Goal: Transaction & Acquisition: Purchase product/service

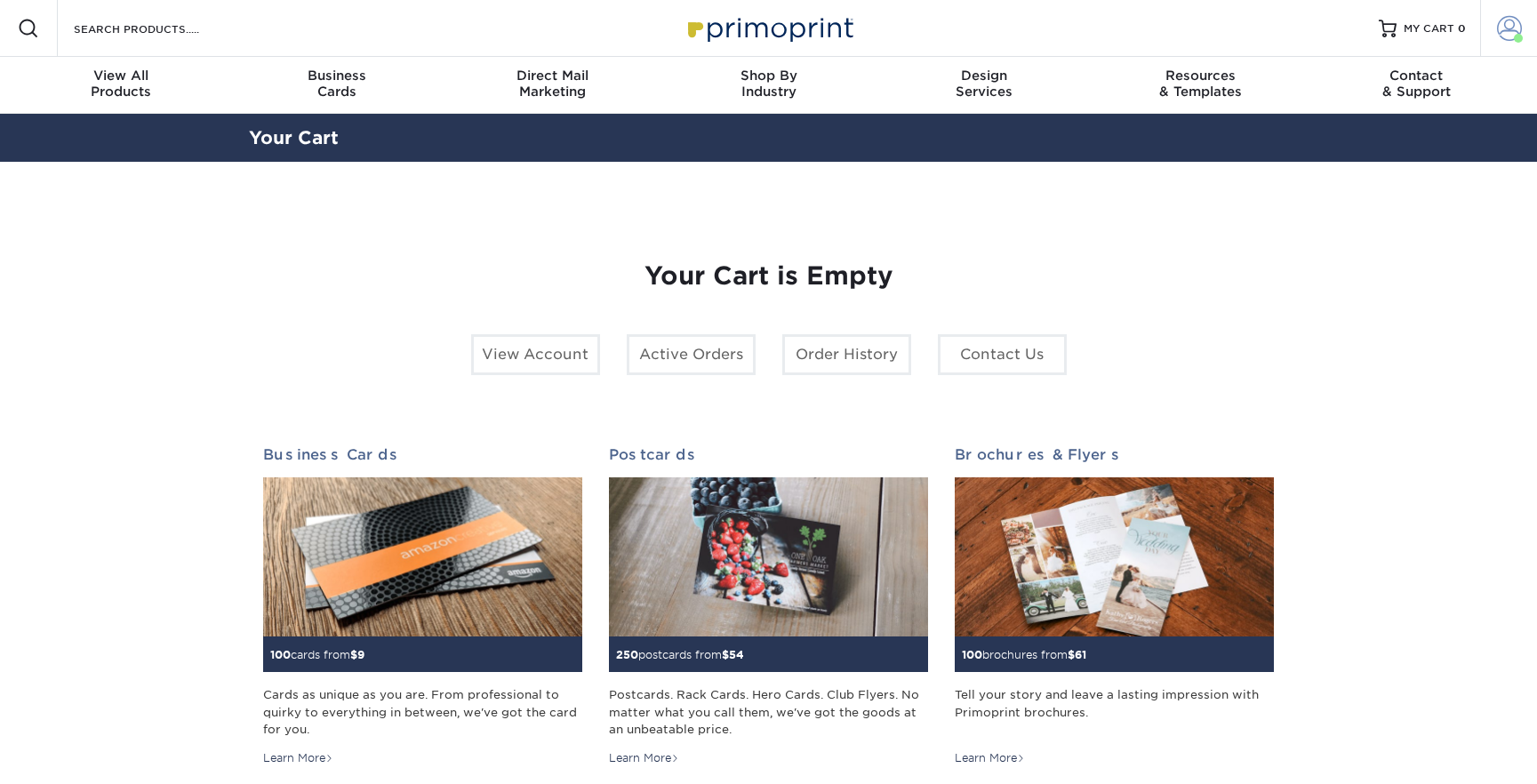
click at [1512, 33] on span at bounding box center [1508, 28] width 25 height 25
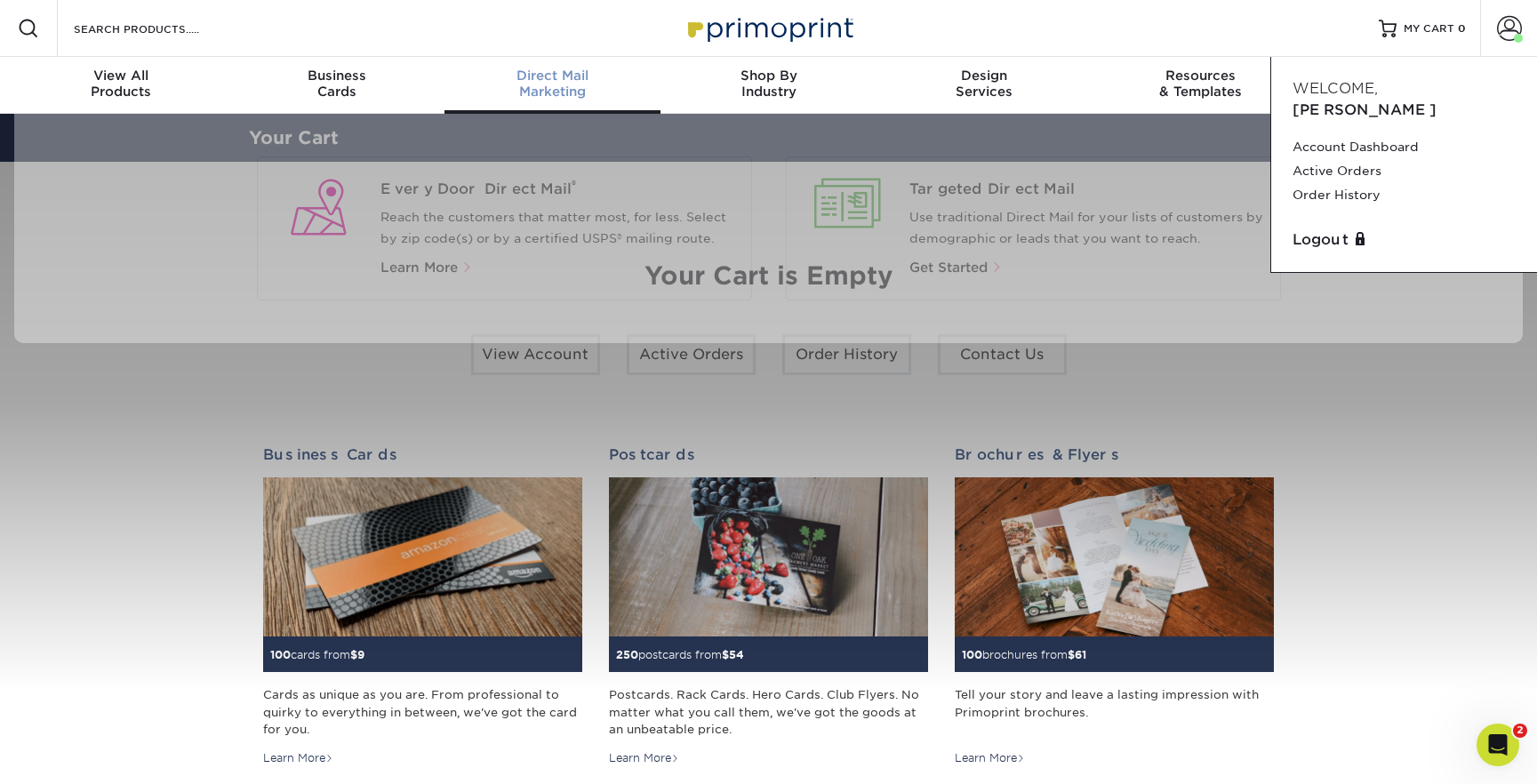
click at [544, 73] on span "Direct Mail" at bounding box center [552, 75] width 216 height 16
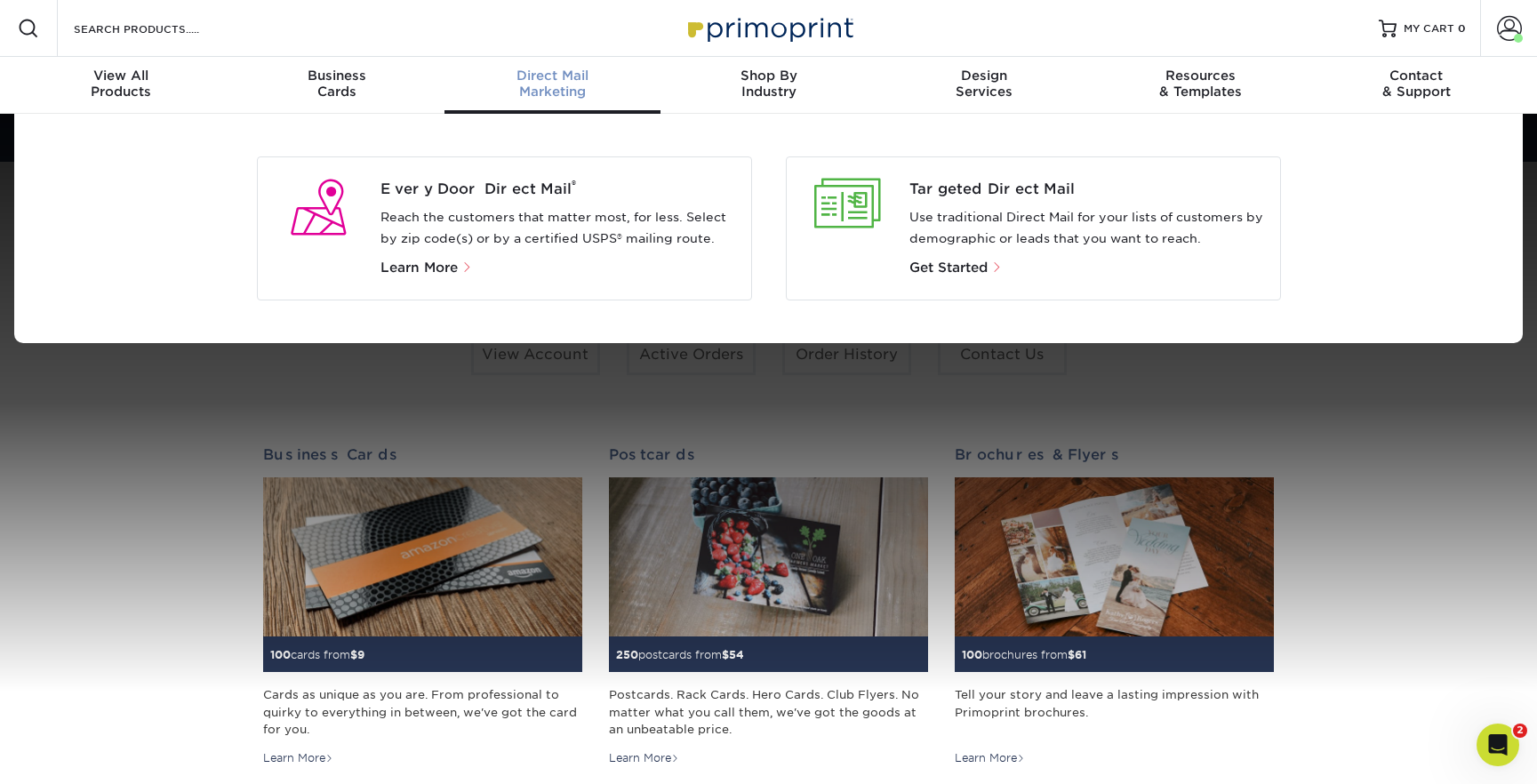
click at [470, 225] on p "Reach the customers that matter most, for less. Select by zip code(s) or by a c…" at bounding box center [558, 228] width 356 height 43
click at [469, 185] on span "Every Door Direct Mail ®" at bounding box center [558, 189] width 356 height 22
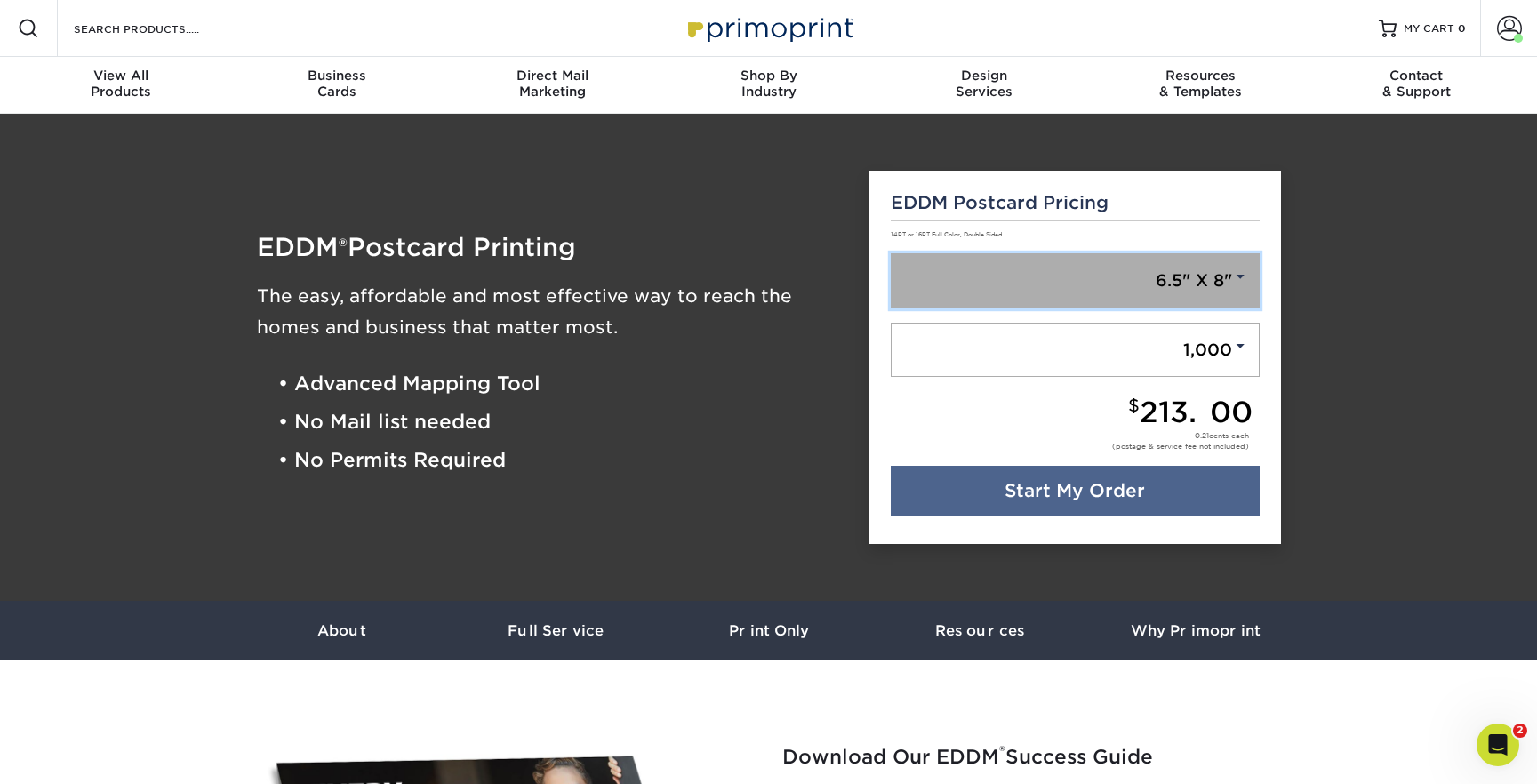
click at [1028, 267] on link "6.5" X 8"" at bounding box center [1075, 280] width 369 height 56
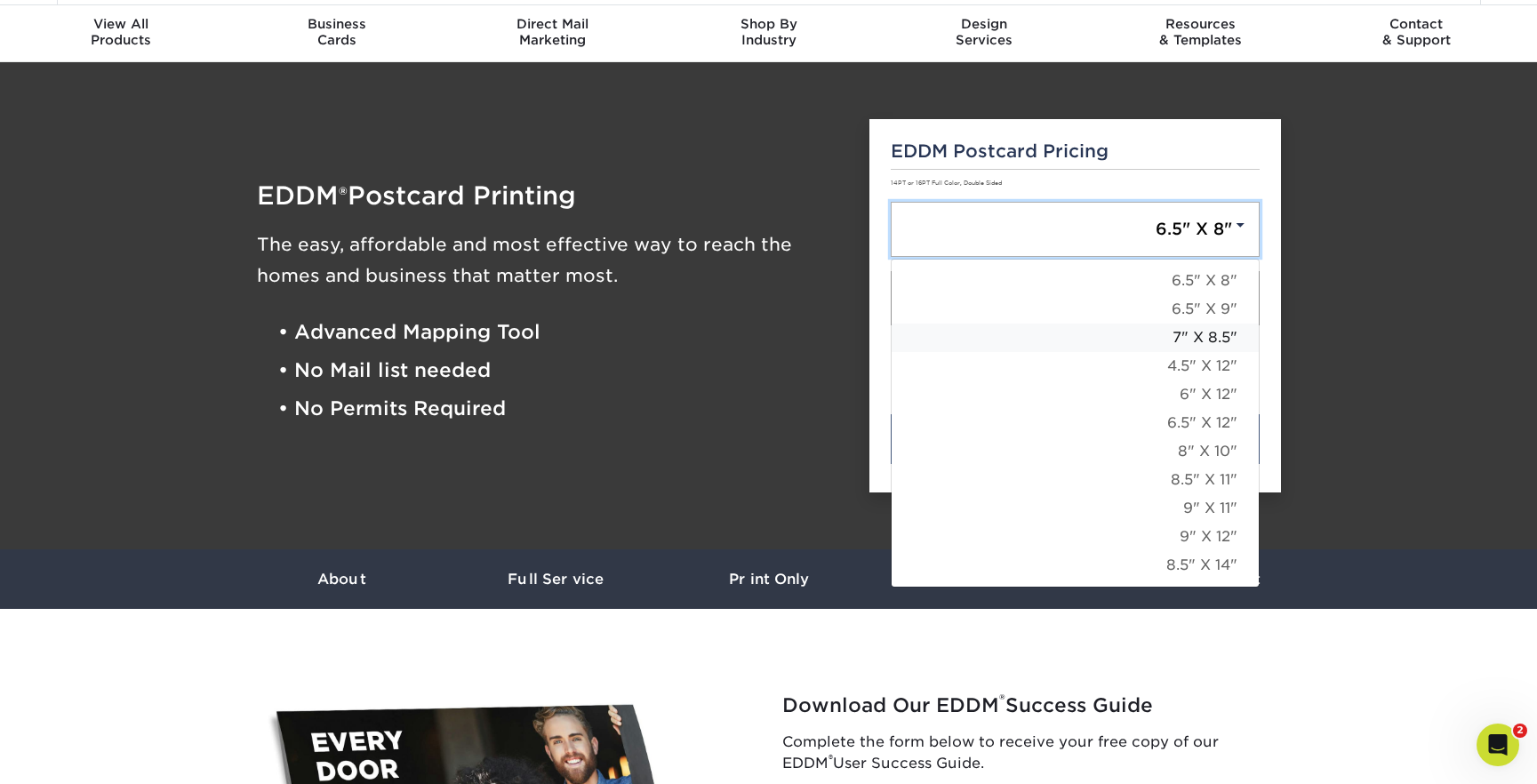
scroll to position [53, 0]
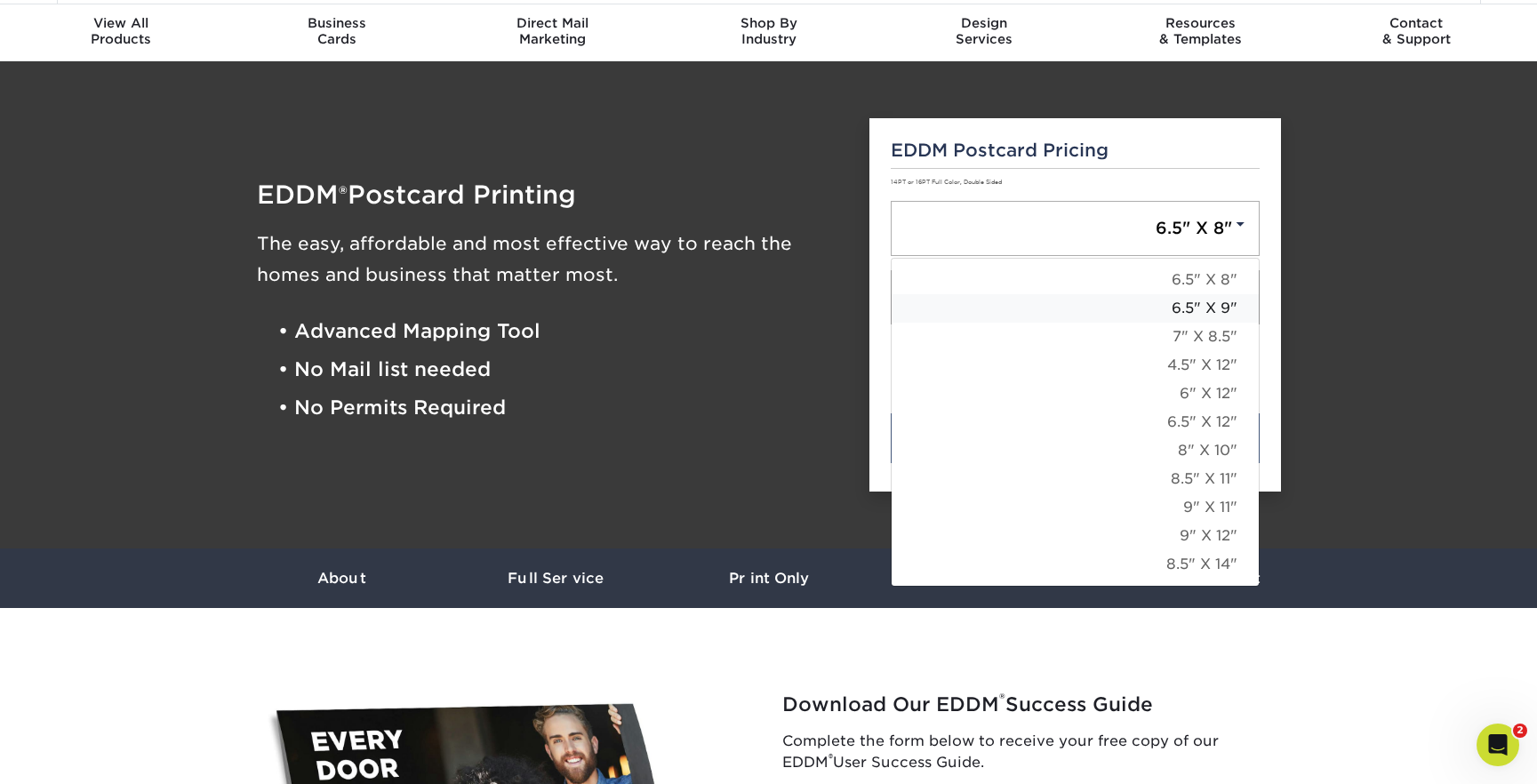
click at [1112, 314] on link "6.5" X 9"" at bounding box center [1075, 308] width 367 height 29
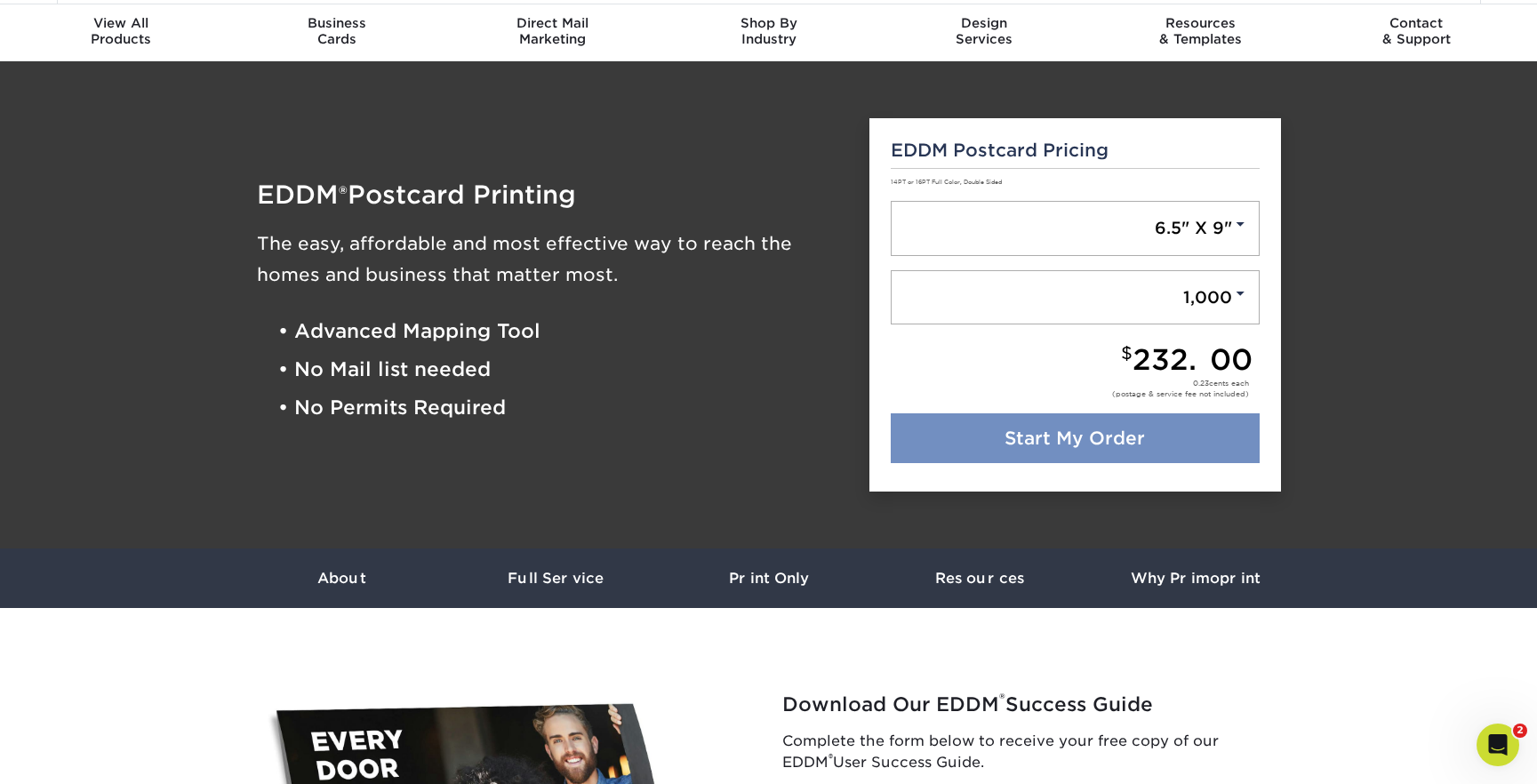
click at [1113, 440] on link "Start My Order" at bounding box center [1075, 438] width 369 height 50
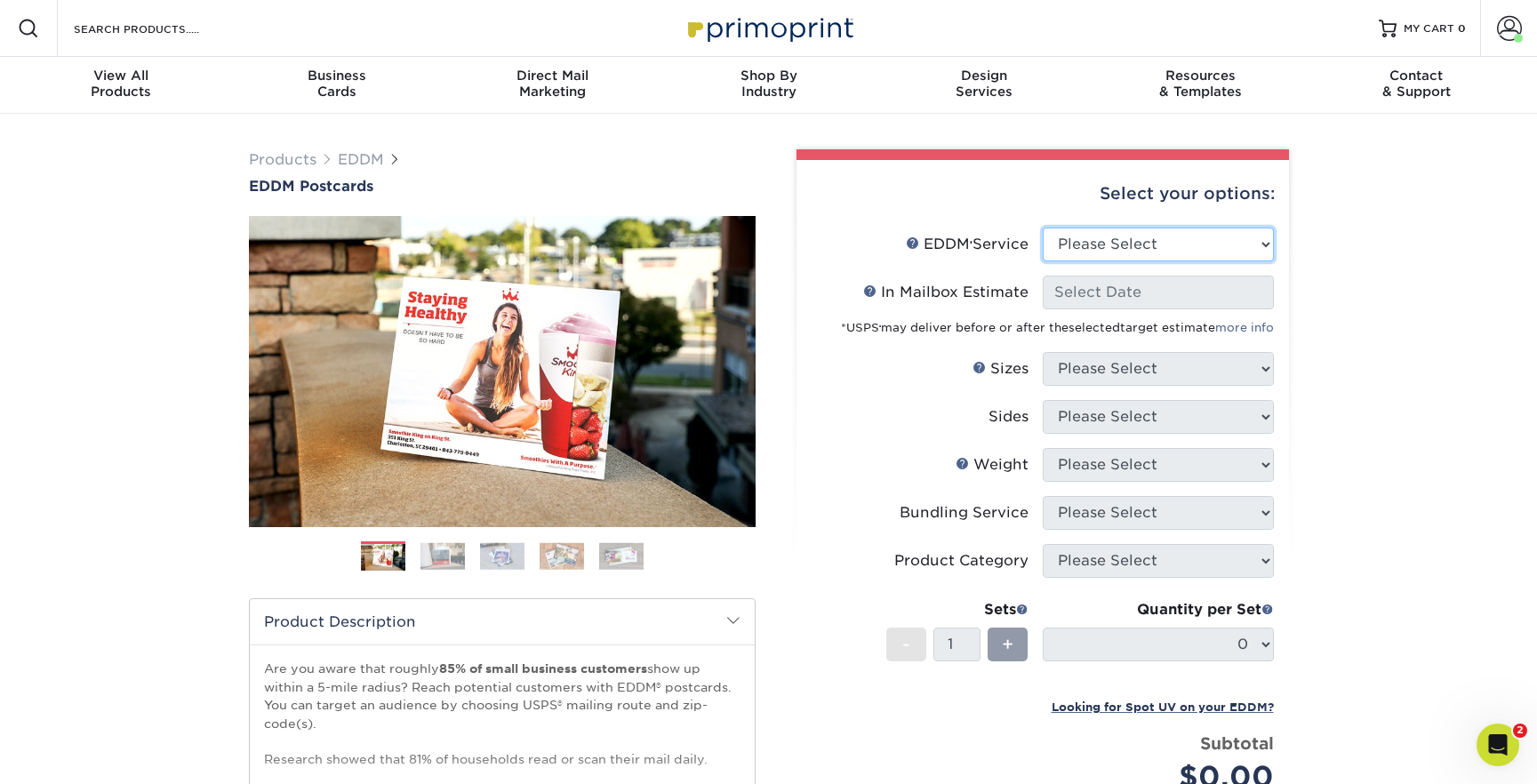
click at [1149, 236] on select "Please Select Full Service Print Only" at bounding box center [1157, 244] width 231 height 34
select select "full_service"
click at [1042, 227] on select "Please Select Full Service Print Only" at bounding box center [1157, 244] width 231 height 34
select select "-1"
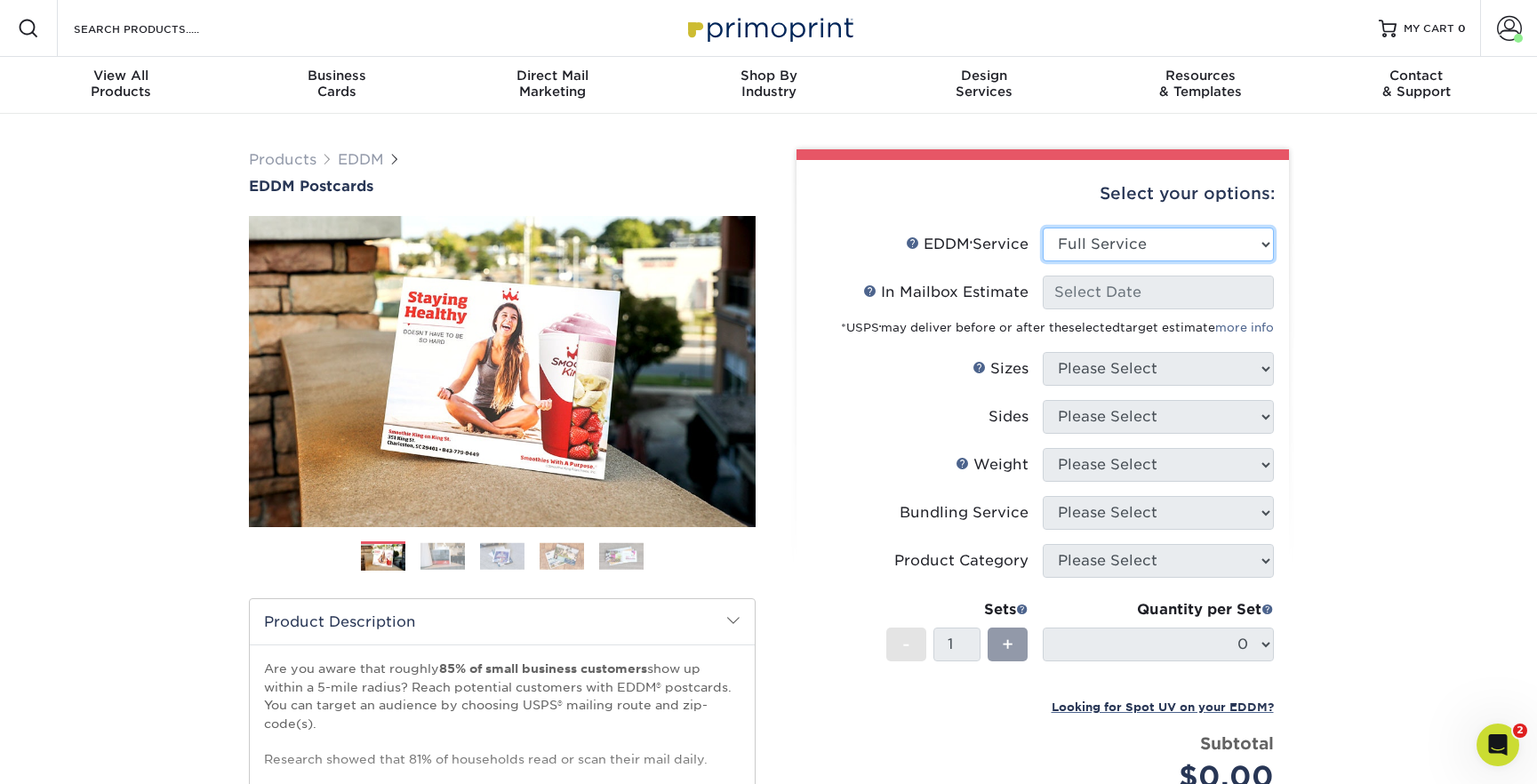
select select "-1"
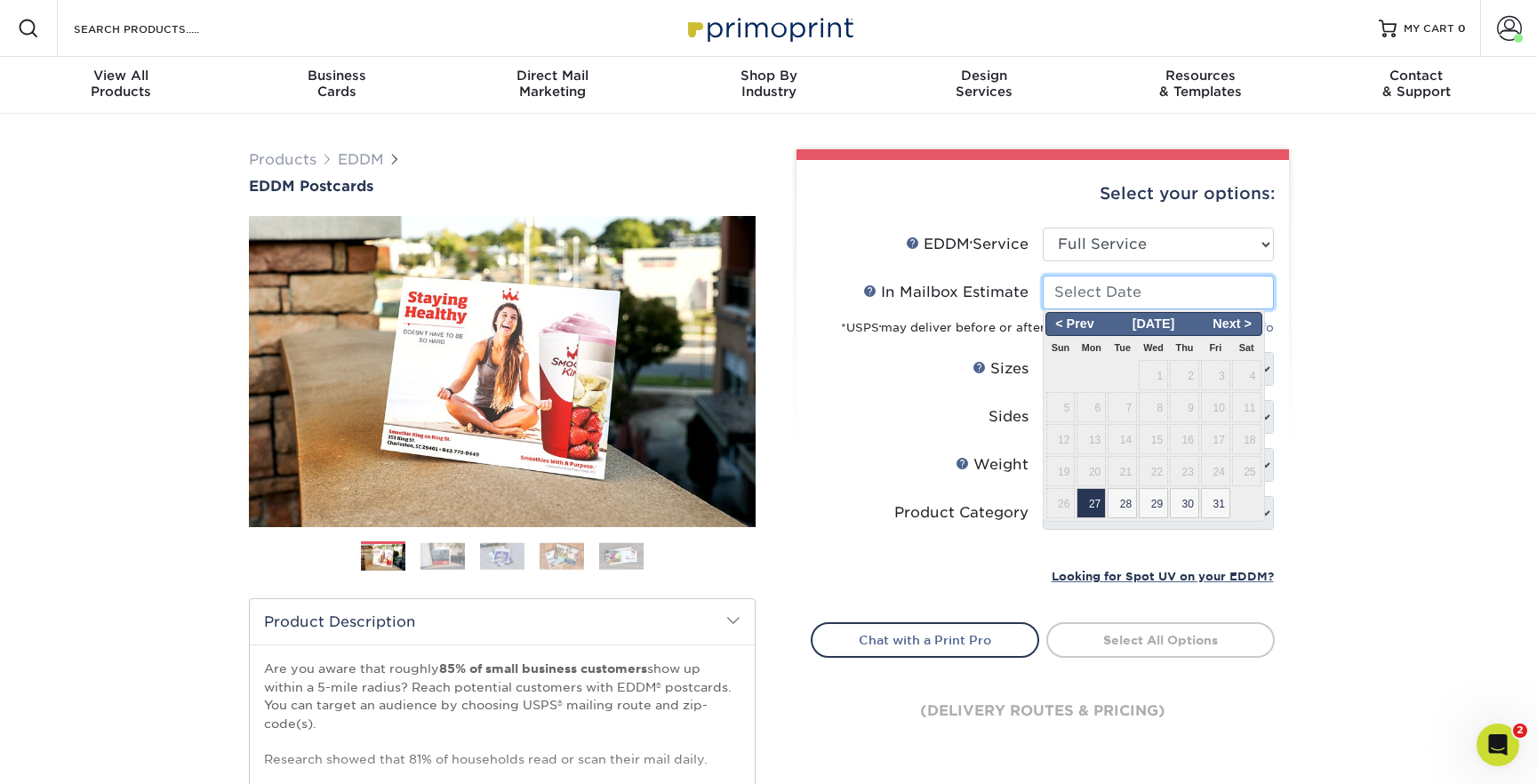
click at [1105, 295] on input "In Mailbox Estimate Help In Mailbox Estimate" at bounding box center [1157, 292] width 231 height 34
click at [1213, 502] on span "31" at bounding box center [1216, 503] width 30 height 30
type input "2025-10-31"
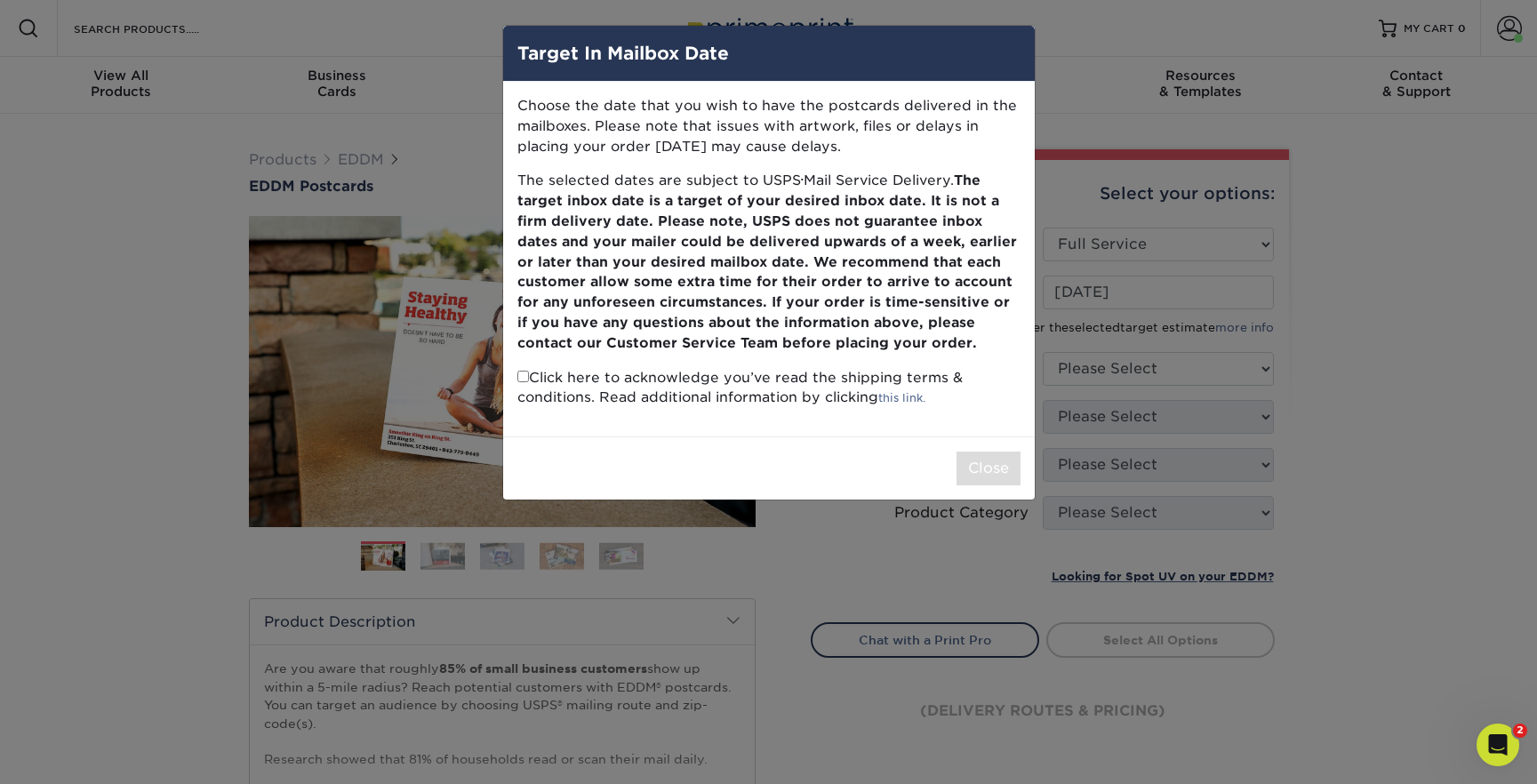
click at [532, 381] on p "Click here to acknowledge you’ve read the shipping terms & conditions. Read add…" at bounding box center [768, 388] width 503 height 41
click at [528, 380] on p "Click here to acknowledge you’ve read the shipping terms & conditions. Read add…" at bounding box center [768, 388] width 503 height 41
click at [520, 376] on input "checkbox" at bounding box center [524, 377] width 12 height 12
checkbox input "true"
click at [980, 473] on button "Close" at bounding box center [988, 468] width 64 height 34
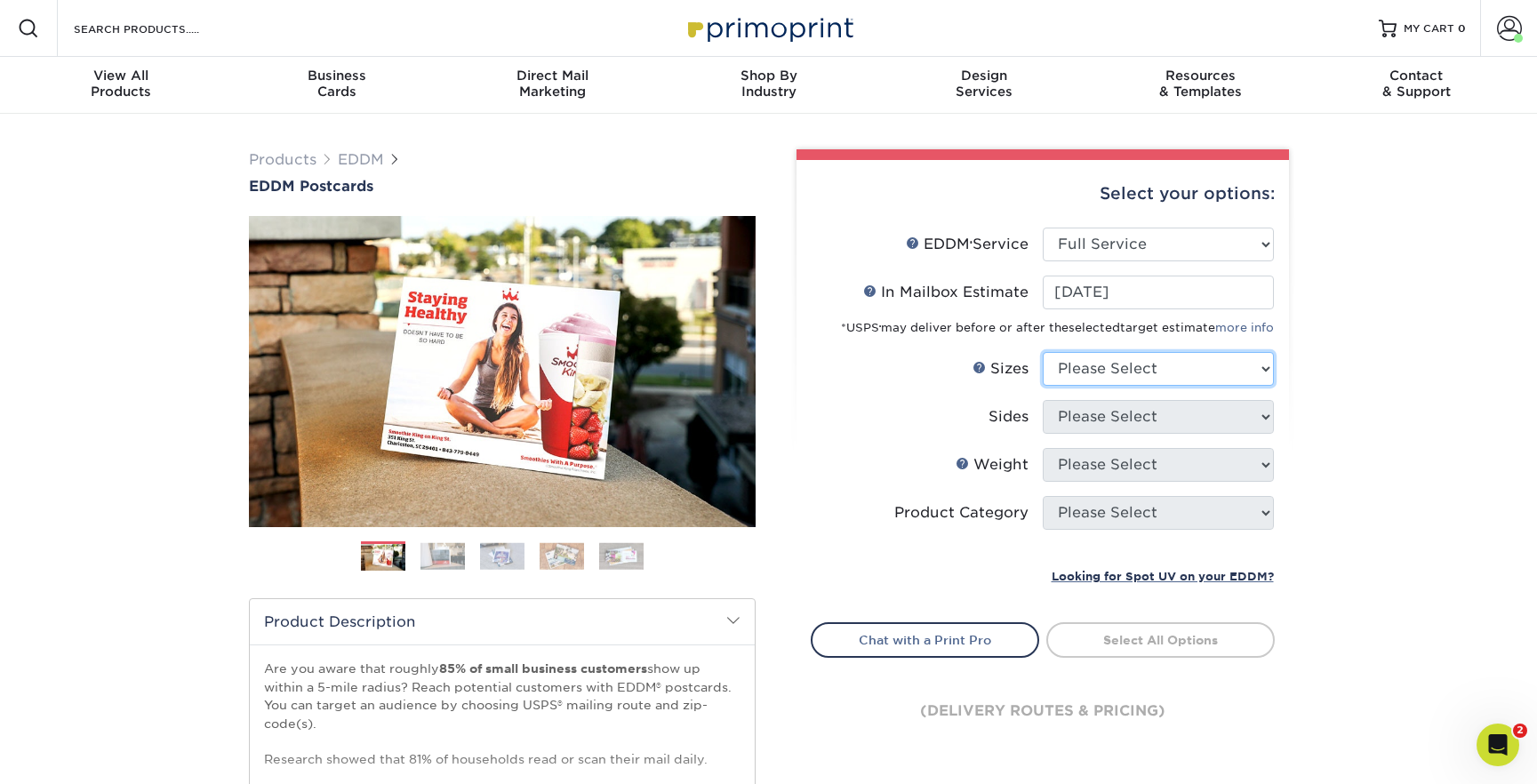
click at [1138, 363] on select "Please Select 4.5" x 12" 6" x 12" 6.5" x 8" 6.5" x 9" 6.5" x 12" 7" x 8.5" 8" x…" at bounding box center [1157, 369] width 231 height 34
select select "6.50x9.00"
click at [1042, 352] on select "Please Select 4.5" x 12" 6" x 12" 6.5" x 8" 6.5" x 9" 6.5" x 12" 7" x 8.5" 8" x…" at bounding box center [1157, 369] width 231 height 34
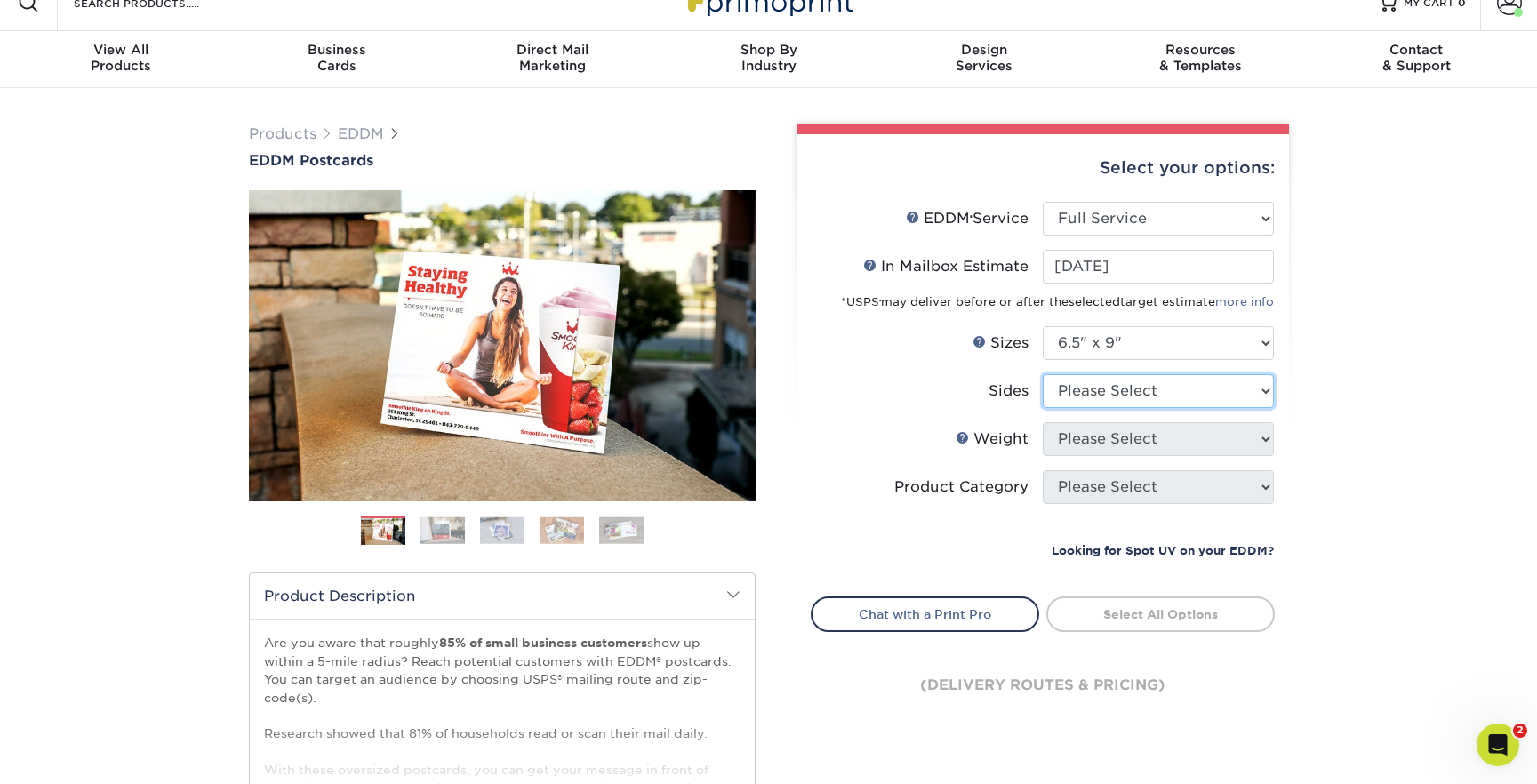
click at [1140, 401] on select "Please Select Print Both Sides Print Front Only" at bounding box center [1157, 391] width 231 height 34
select select "13abbda7-1d64-4f25-8bb2-c179b224825d"
click at [1042, 374] on select "Please Select Print Both Sides Print Front Only" at bounding box center [1157, 391] width 231 height 34
click at [1089, 395] on select "Please Select Print Both Sides Print Front Only" at bounding box center [1157, 391] width 231 height 34
click at [1042, 374] on select "Please Select Print Both Sides Print Front Only" at bounding box center [1157, 391] width 231 height 34
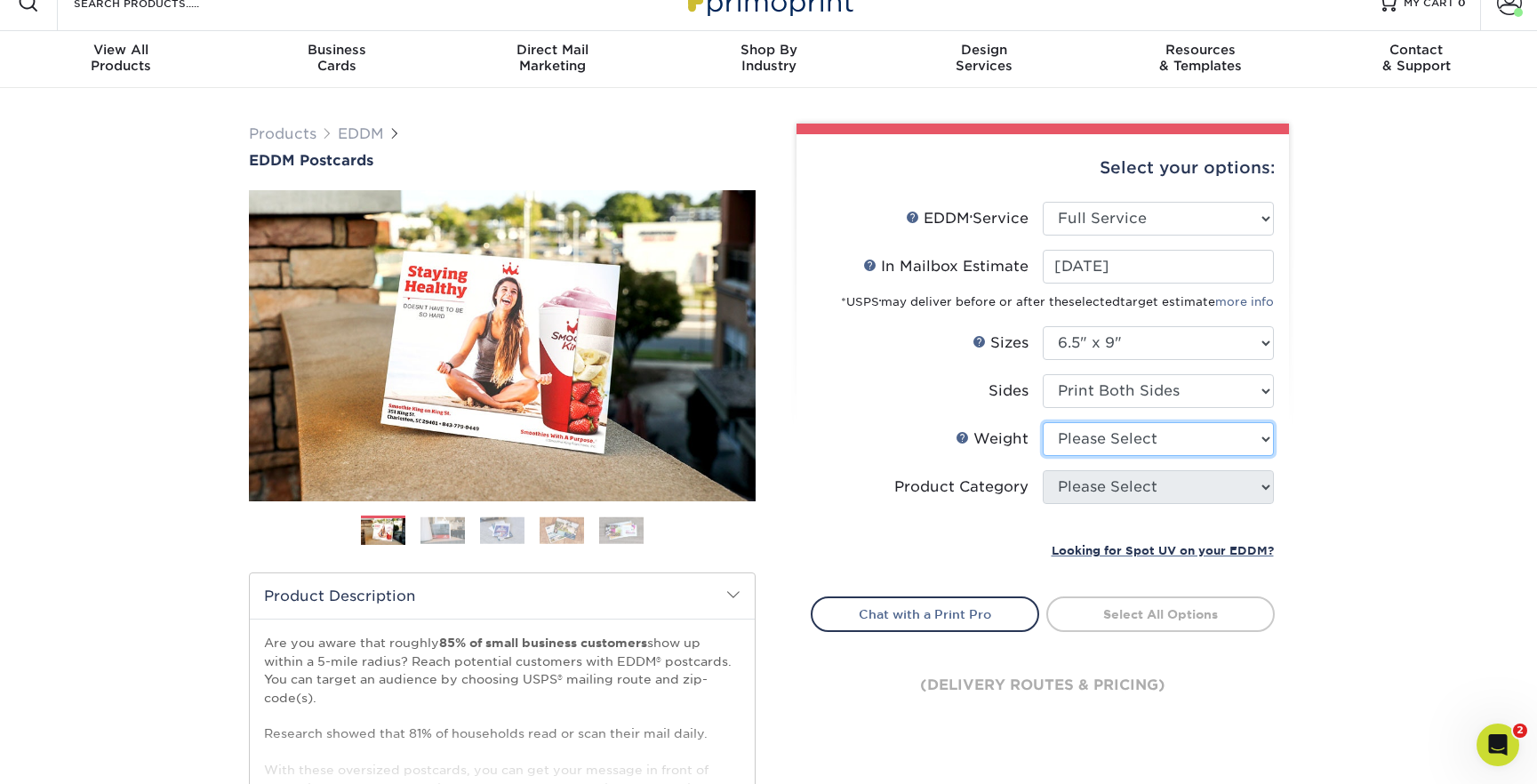
click at [1107, 438] on select "Please Select 16PT 14PT" at bounding box center [1157, 439] width 231 height 34
select select "14PT"
click at [1042, 422] on select "Please Select 16PT 14PT" at bounding box center [1157, 439] width 231 height 34
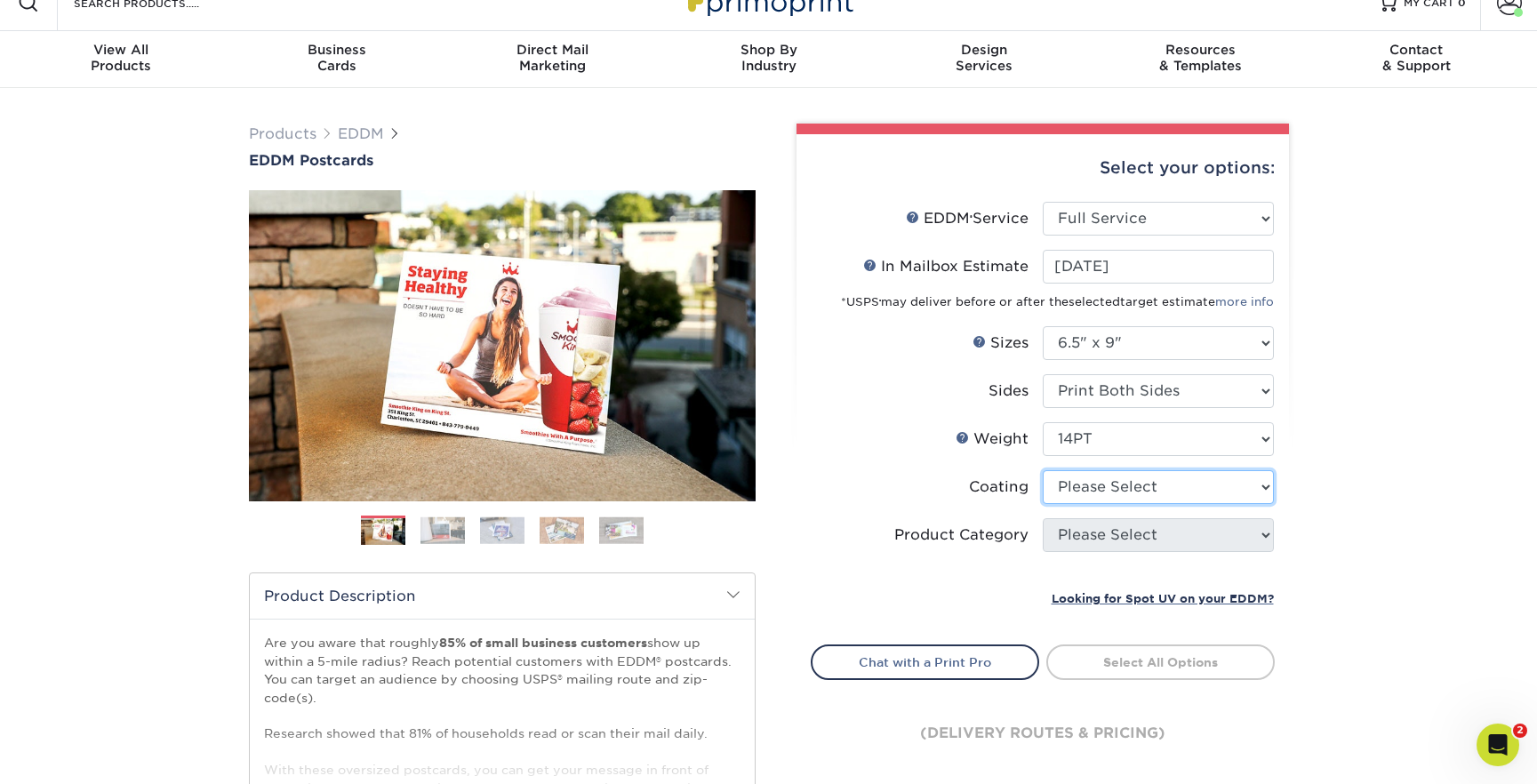
click at [1105, 481] on select at bounding box center [1157, 487] width 231 height 34
select select "121bb7b5-3b4d-429f-bd8d-bbf80e953313"
click at [1042, 470] on select at bounding box center [1157, 487] width 231 height 34
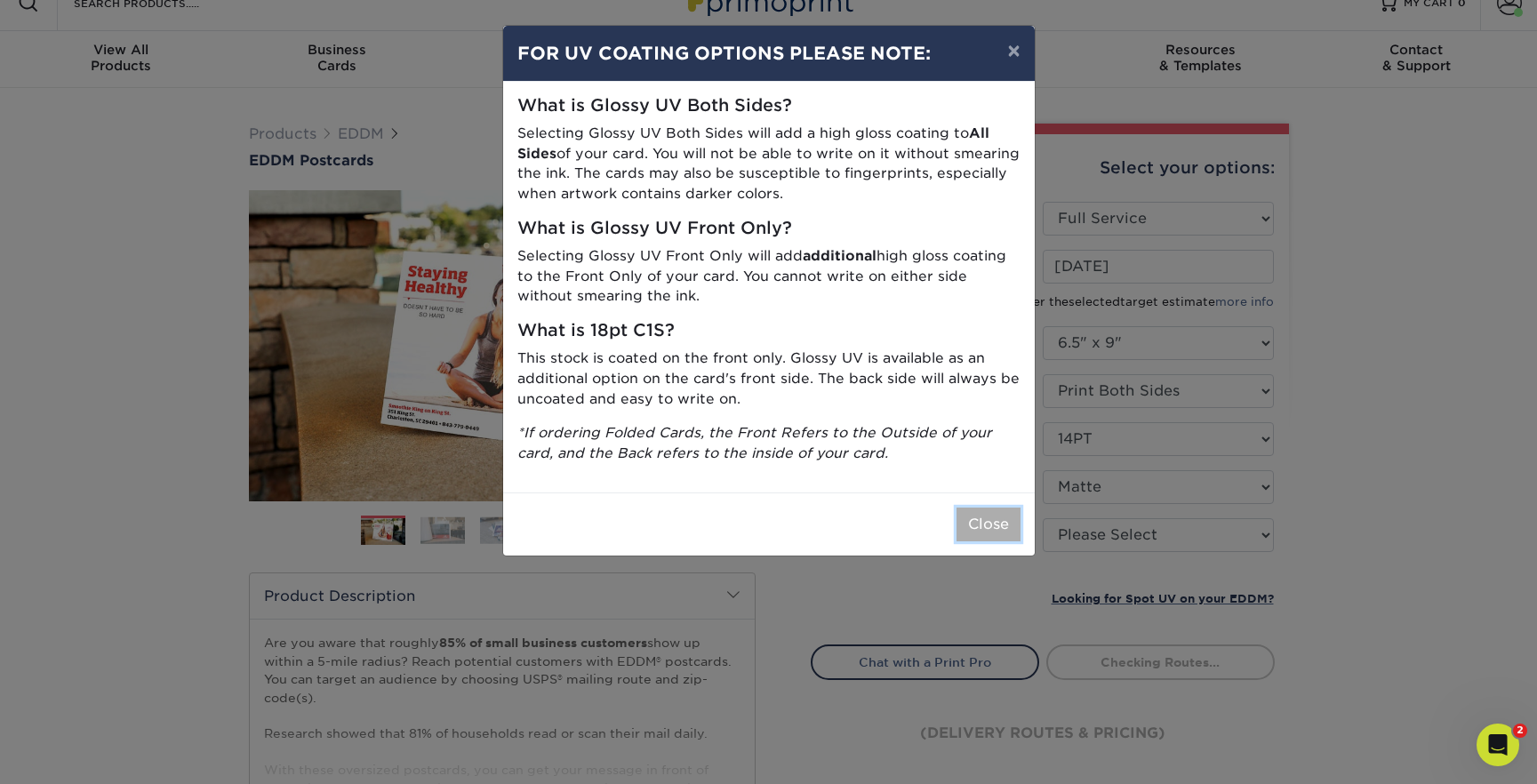
click at [998, 526] on button "Close" at bounding box center [988, 524] width 64 height 34
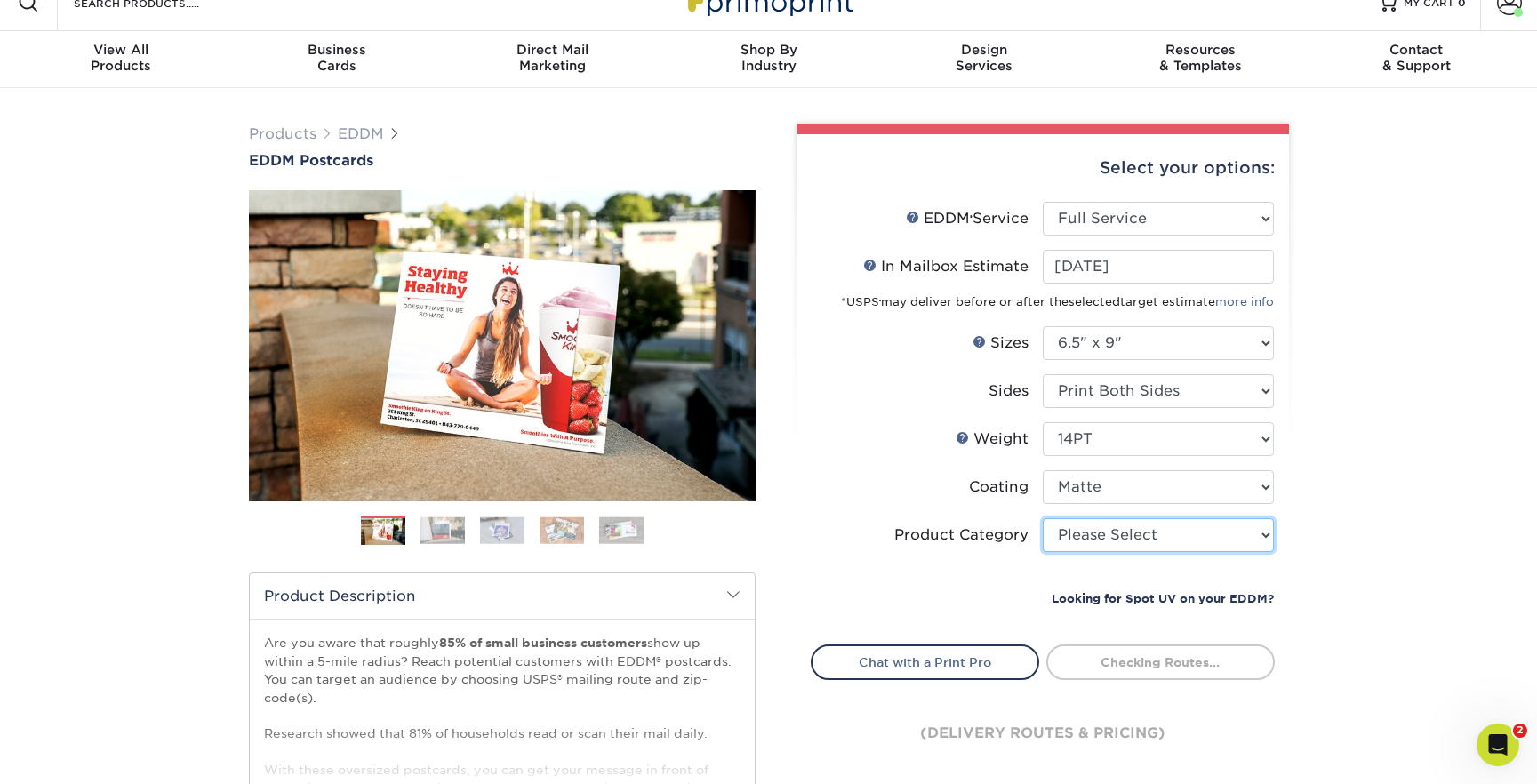
click at [1110, 527] on select "Please Select Postcards" at bounding box center [1157, 535] width 231 height 34
select select "9b7272e0-d6c8-4c3c-8e97-d3a1bcdab858"
click at [1042, 518] on select "Please Select Postcards" at bounding box center [1157, 535] width 231 height 34
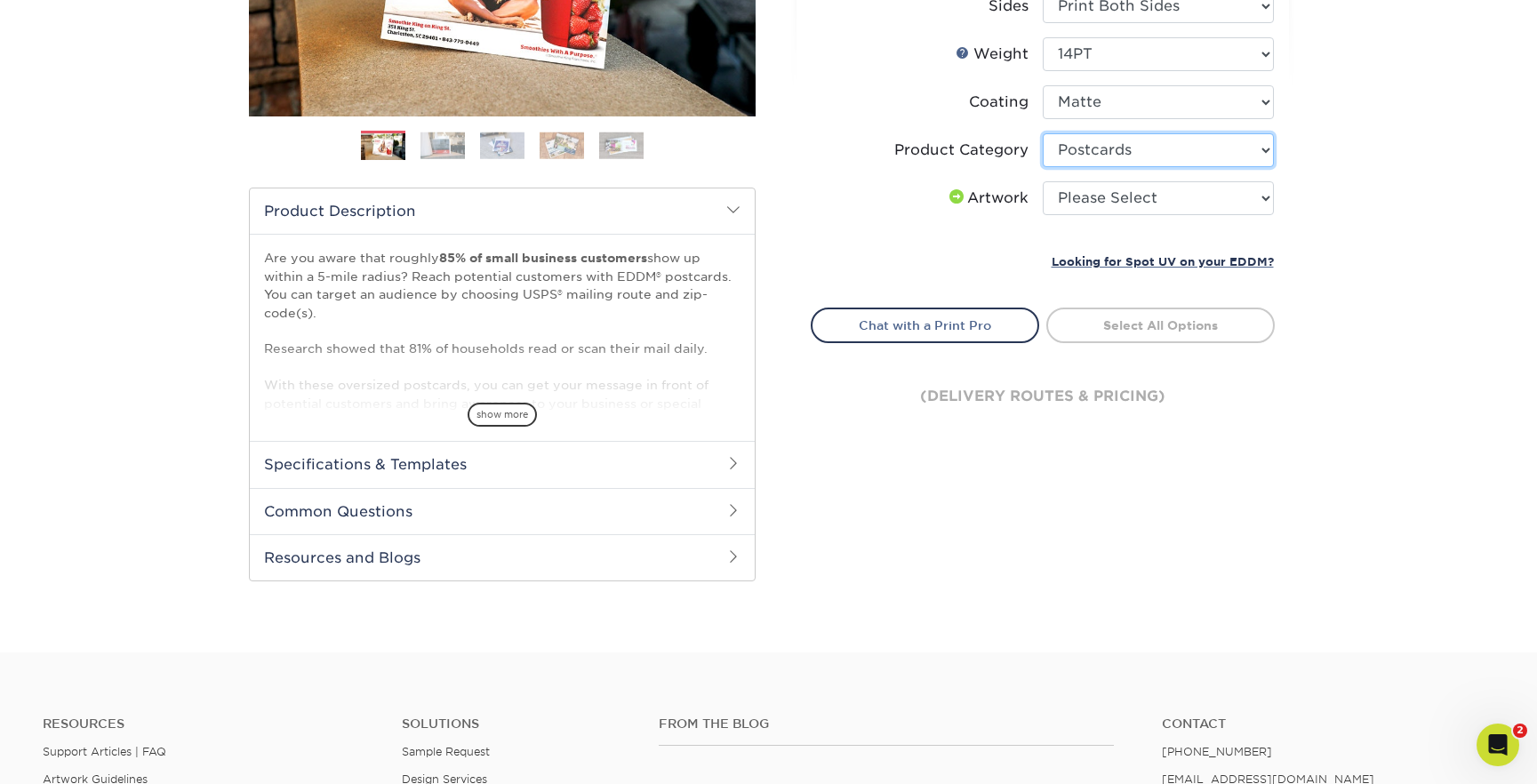
scroll to position [411, 0]
click at [1098, 204] on select "Please Select I will upload files I need a design - $150" at bounding box center [1157, 197] width 231 height 34
select select "upload"
click at [1042, 180] on select "Please Select I will upload files I need a design - $150" at bounding box center [1157, 197] width 231 height 34
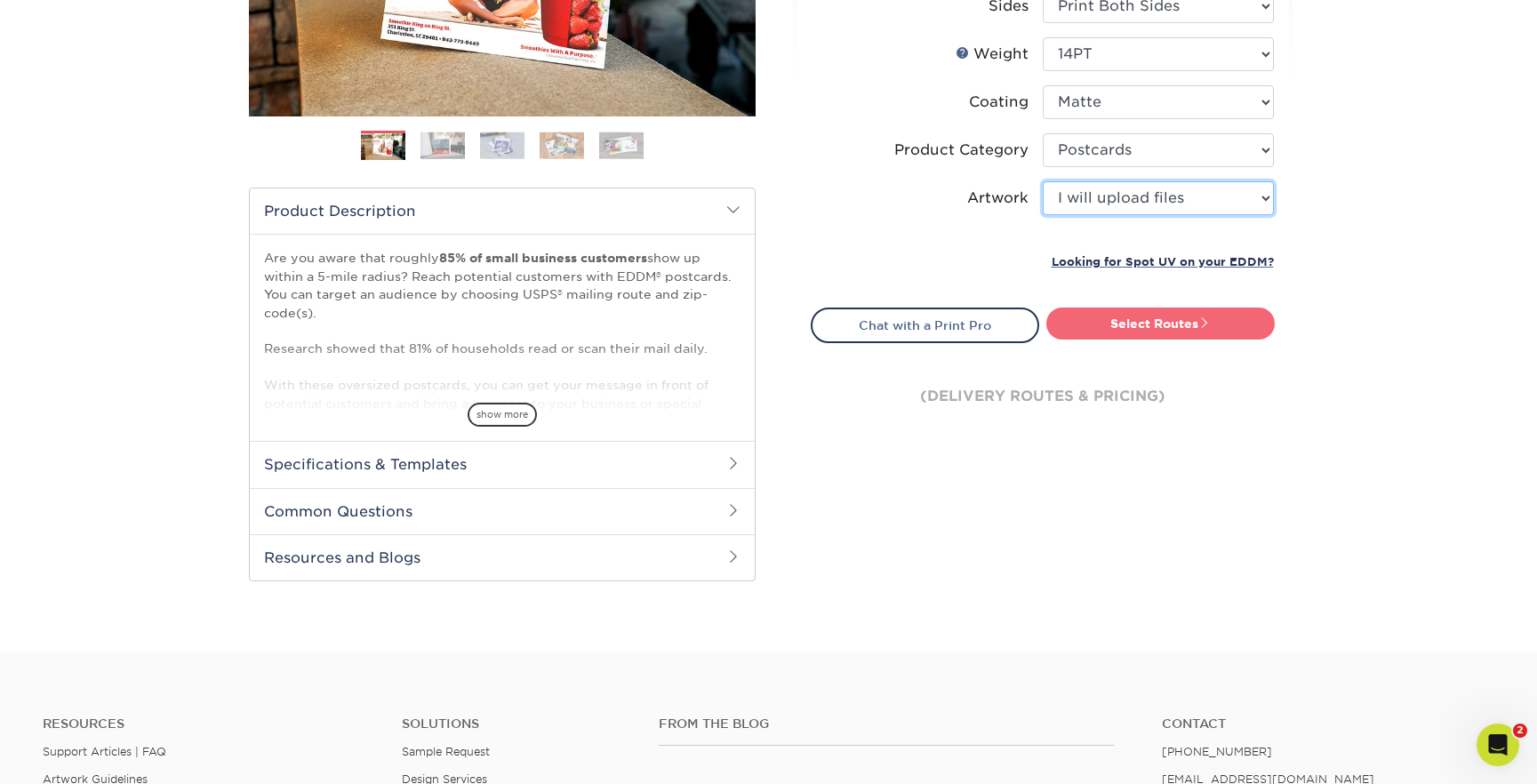
scroll to position [412, 0]
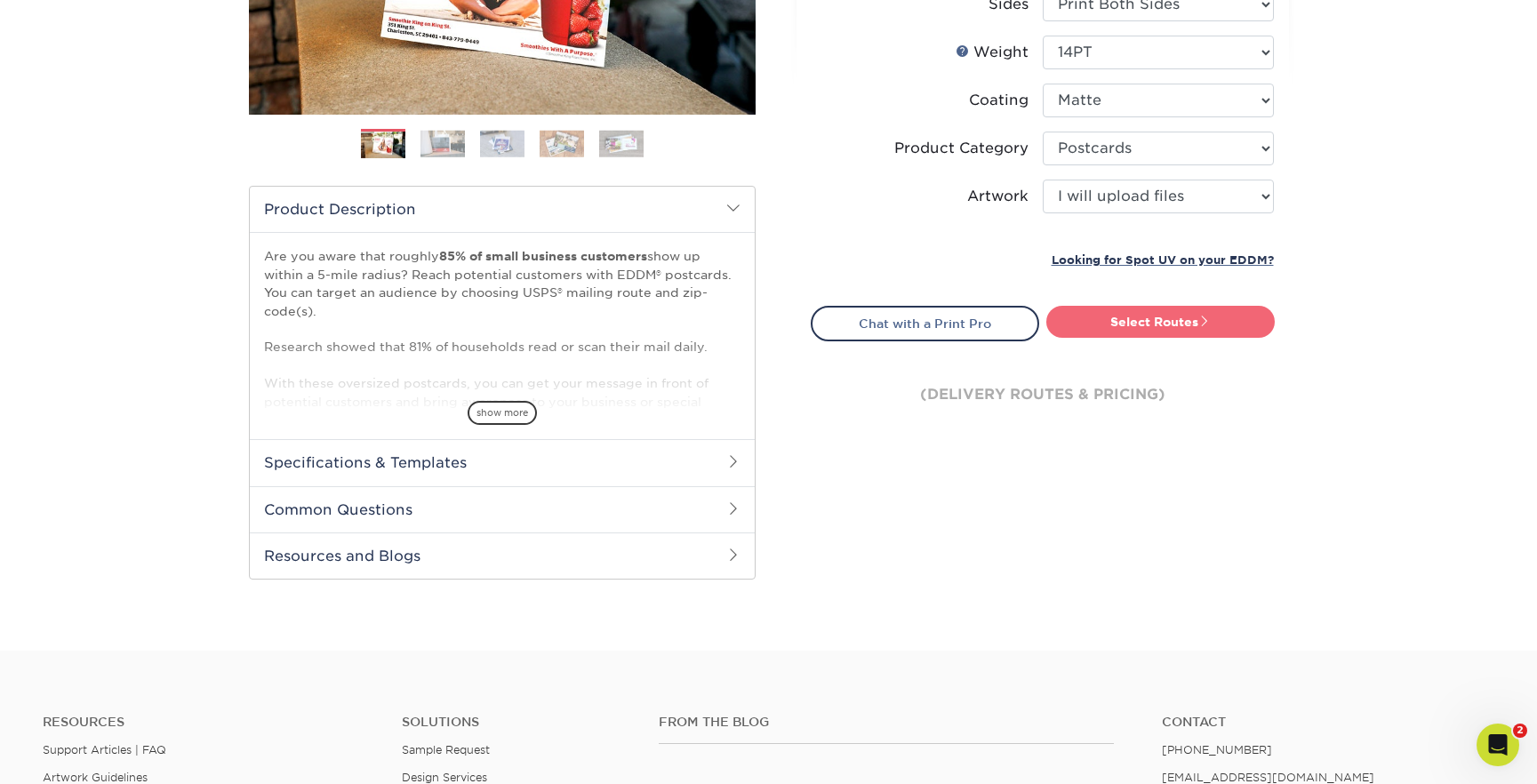
click at [1114, 314] on link "Select Routes" at bounding box center [1160, 321] width 228 height 32
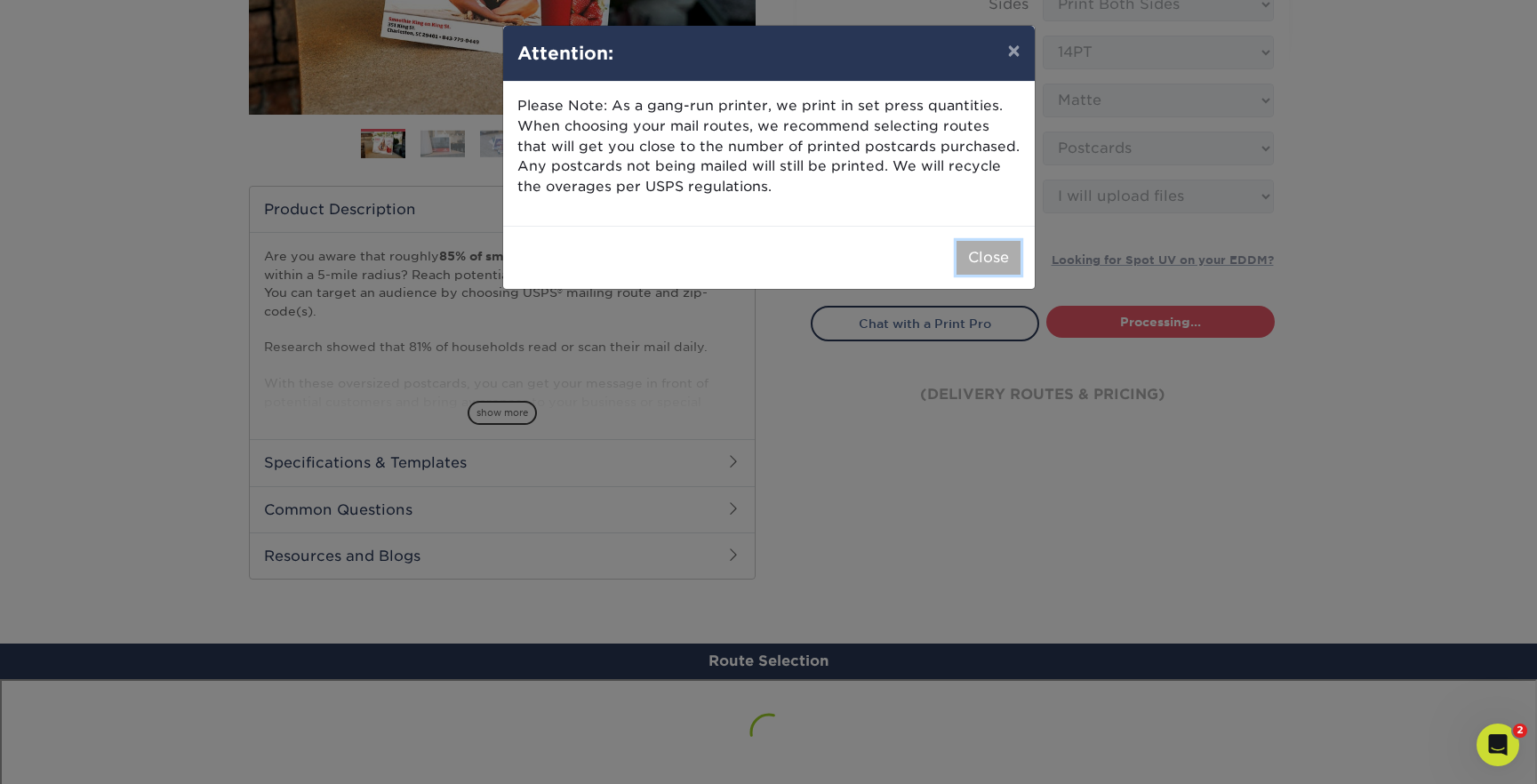
click at [987, 261] on button "Close" at bounding box center [988, 258] width 64 height 34
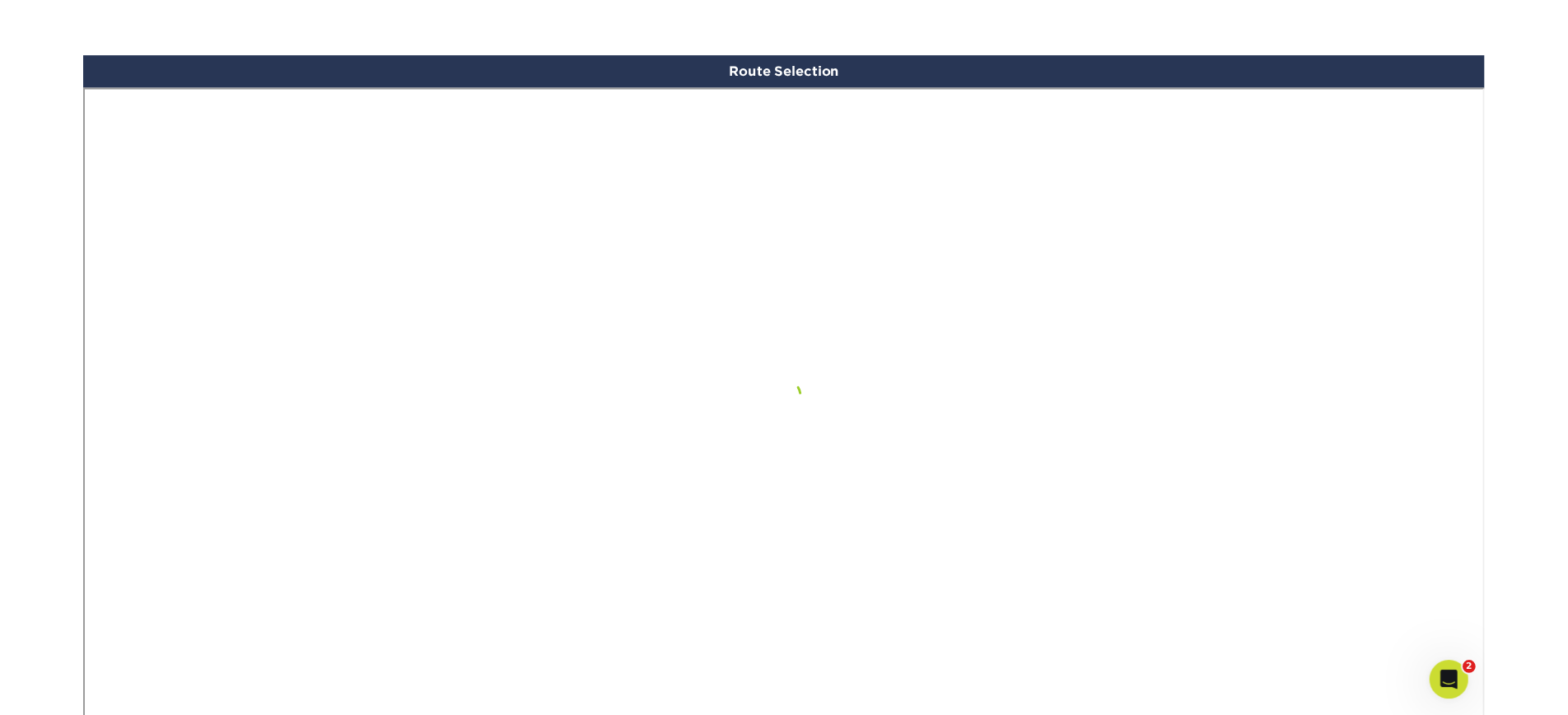
scroll to position [914, 0]
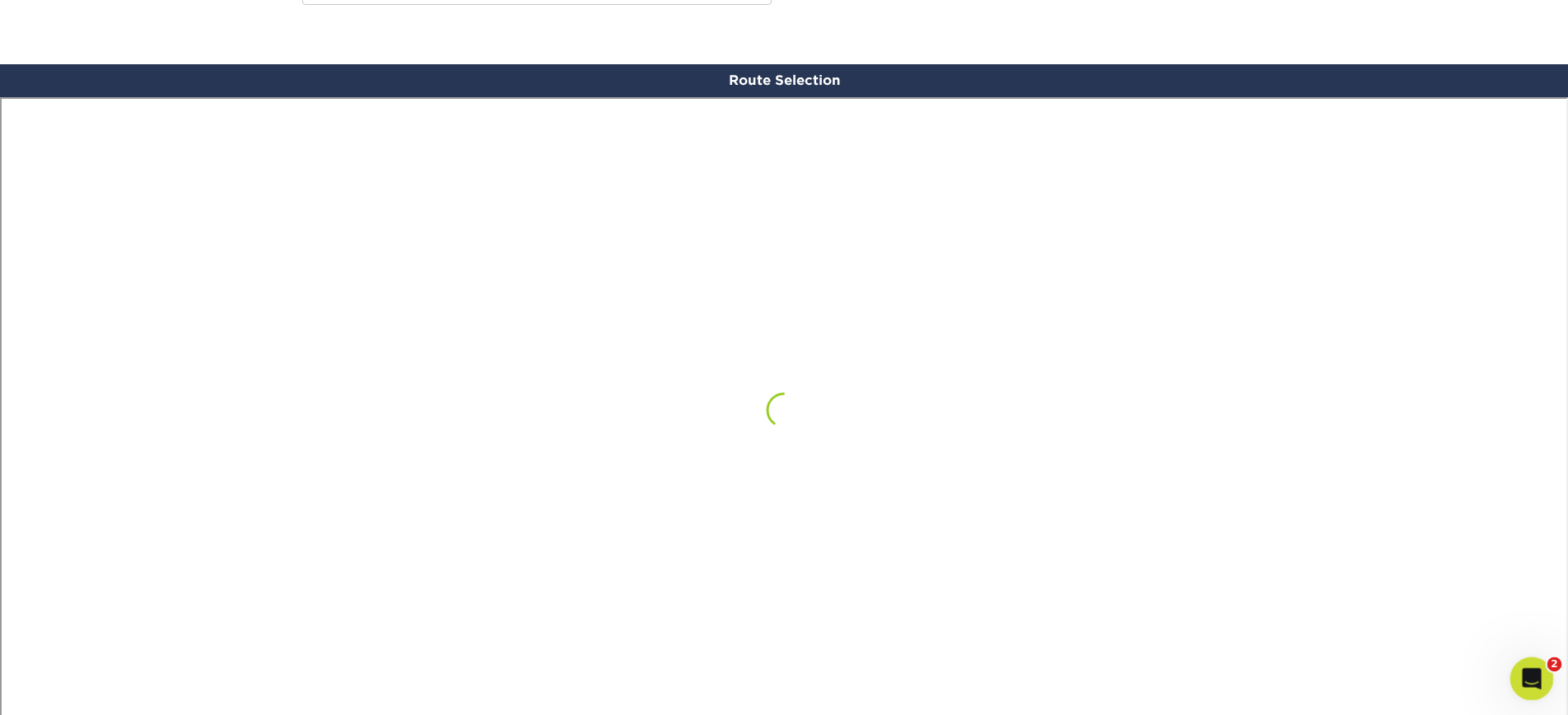
click at [1424, 671] on icon "Open Intercom Messenger" at bounding box center [1530, 676] width 28 height 28
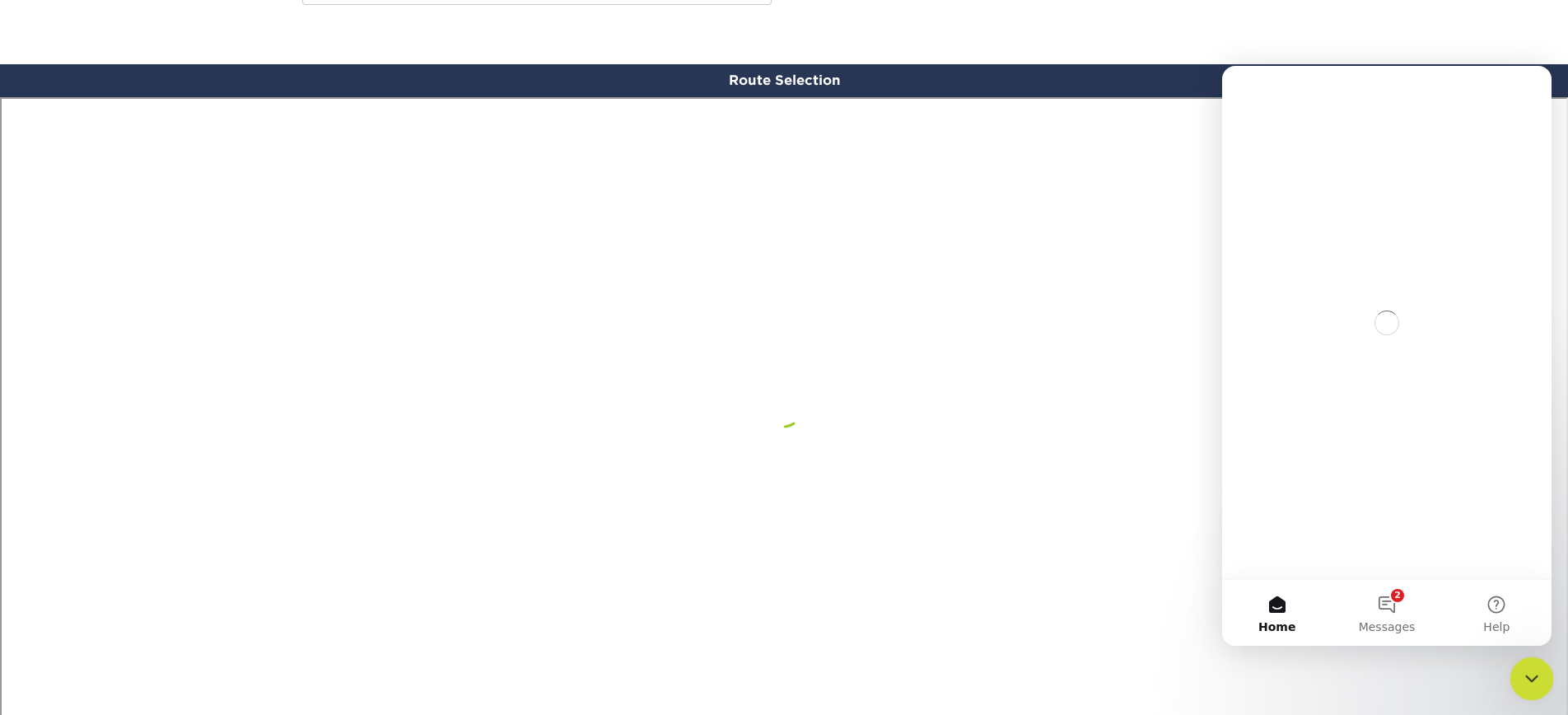
scroll to position [0, 0]
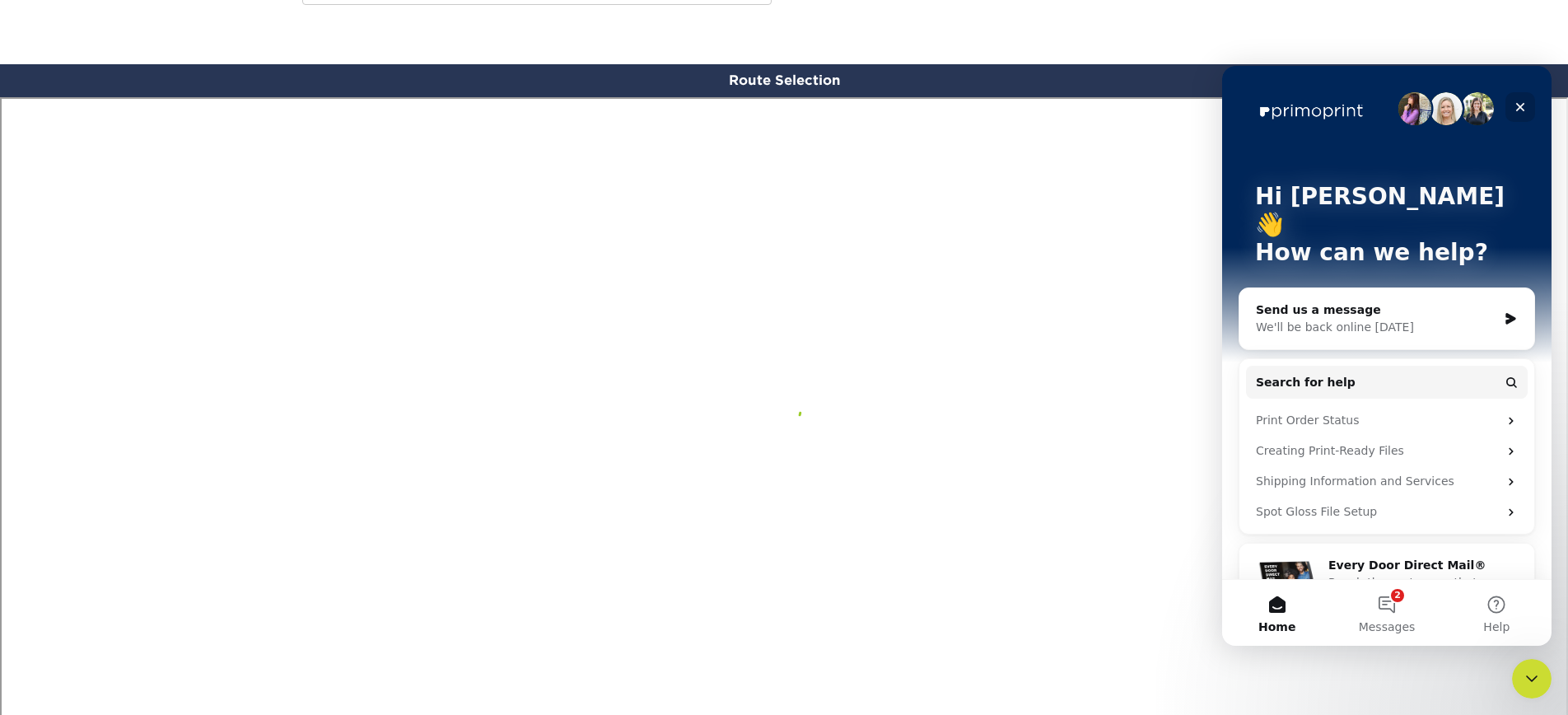
click at [1424, 108] on icon "Close" at bounding box center [1521, 108] width 9 height 9
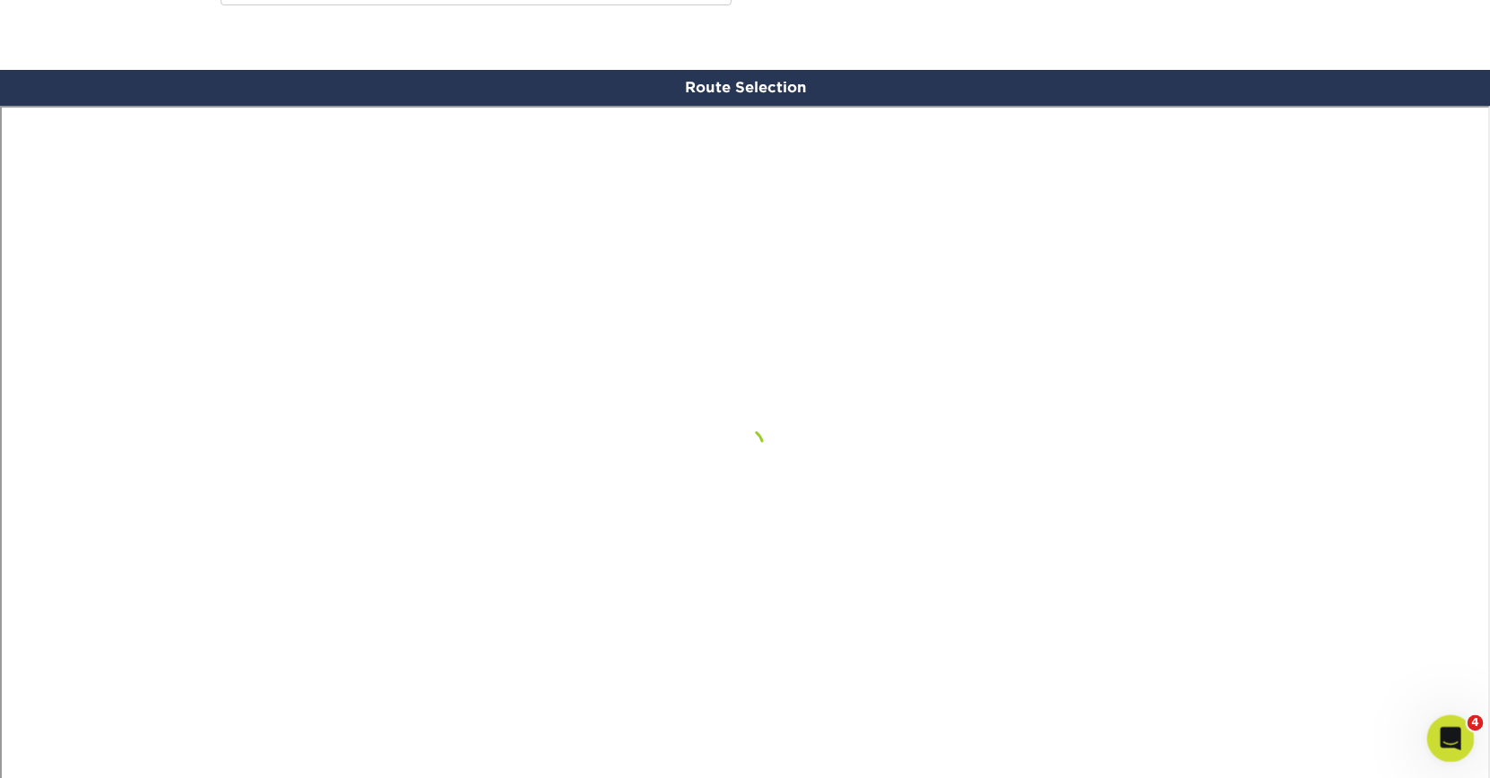
click at [1451, 740] on icon "Open Intercom Messenger" at bounding box center [1448, 736] width 30 height 30
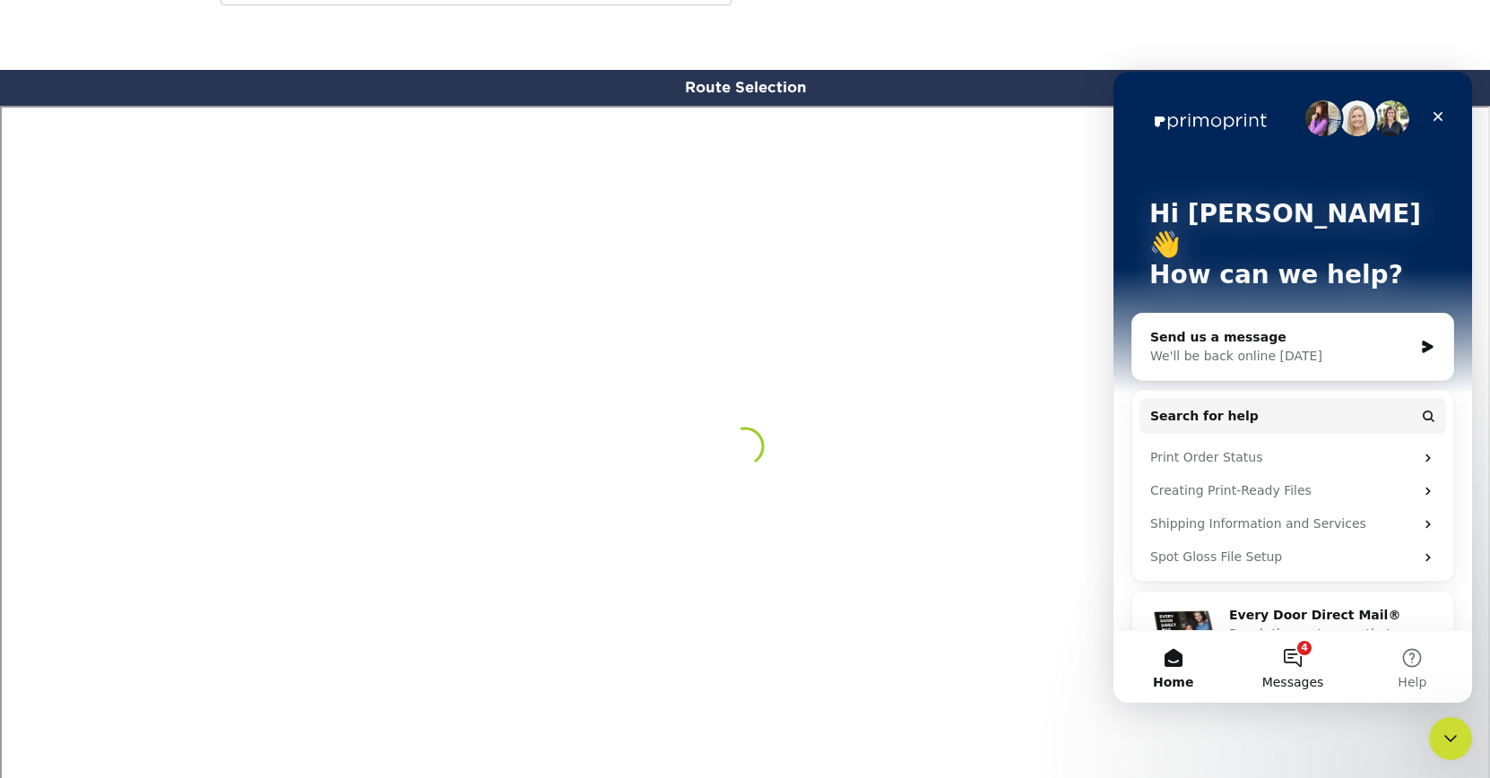
click at [1284, 665] on button "4 Messages" at bounding box center [1291, 667] width 119 height 72
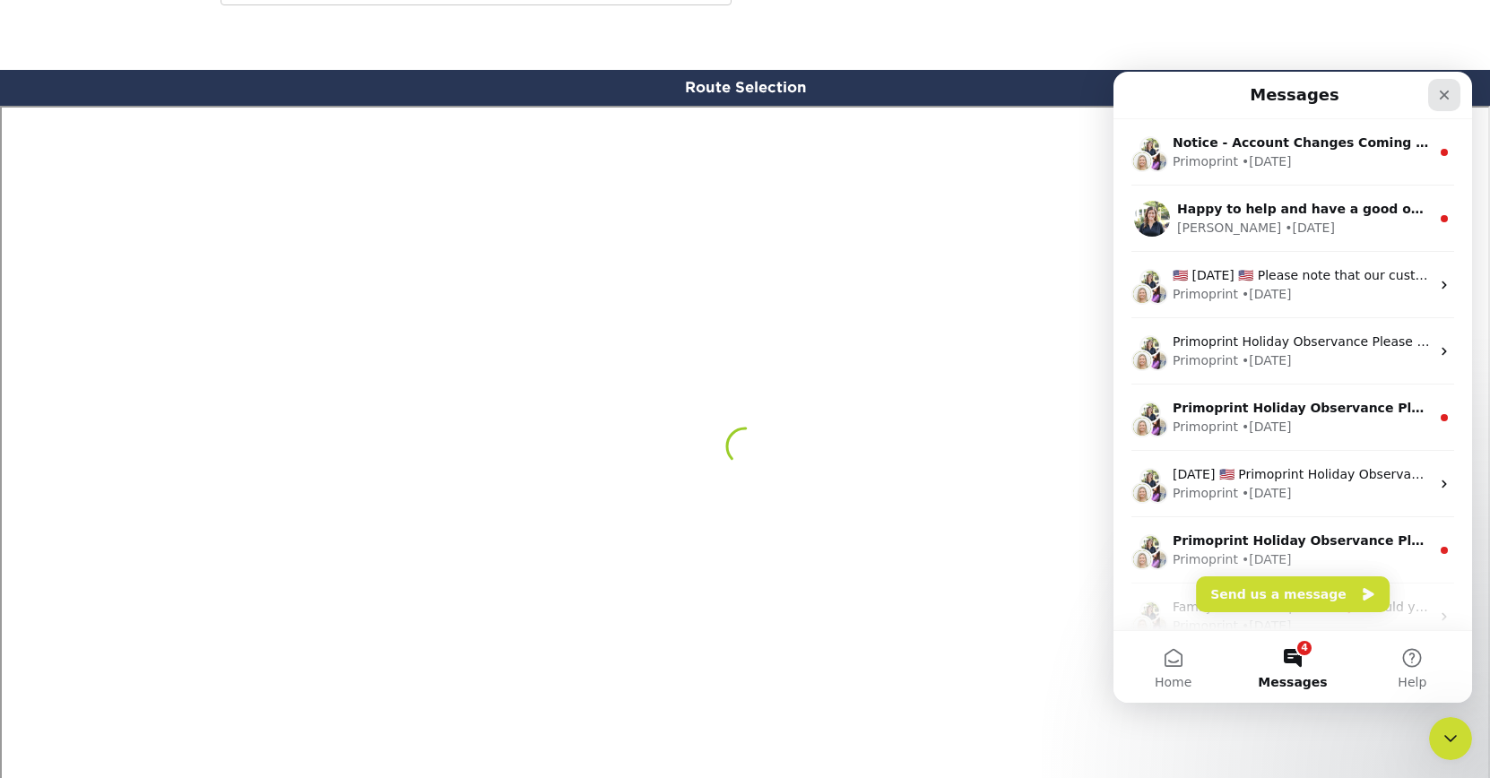
click at [1449, 91] on icon "Close" at bounding box center [1444, 95] width 14 height 14
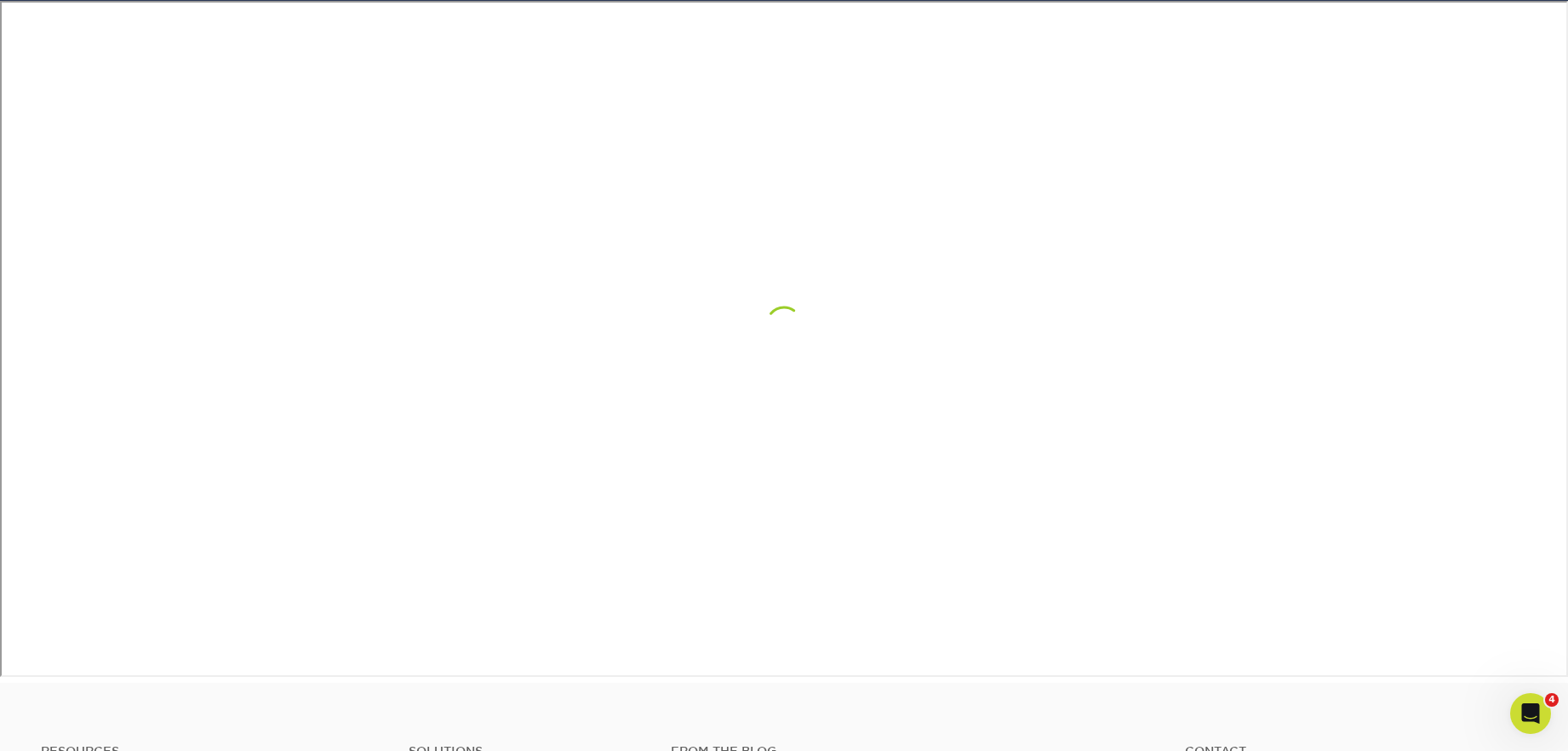
scroll to position [1045, 0]
